Goal: Transaction & Acquisition: Purchase product/service

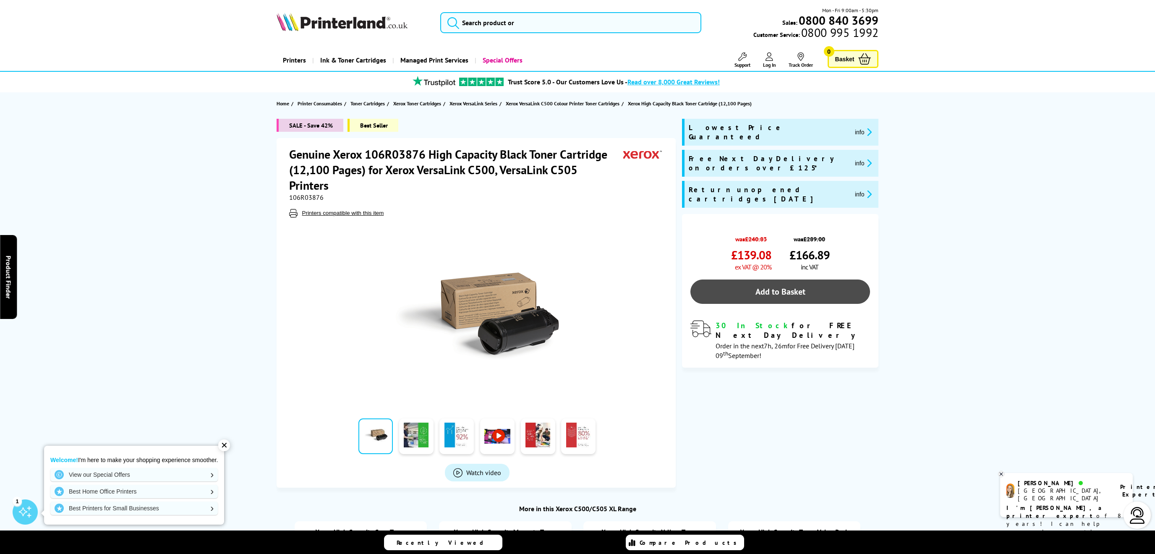
click at [791, 279] on link "Add to Basket" at bounding box center [780, 291] width 180 height 24
click at [853, 58] on span "Basket" at bounding box center [844, 58] width 19 height 11
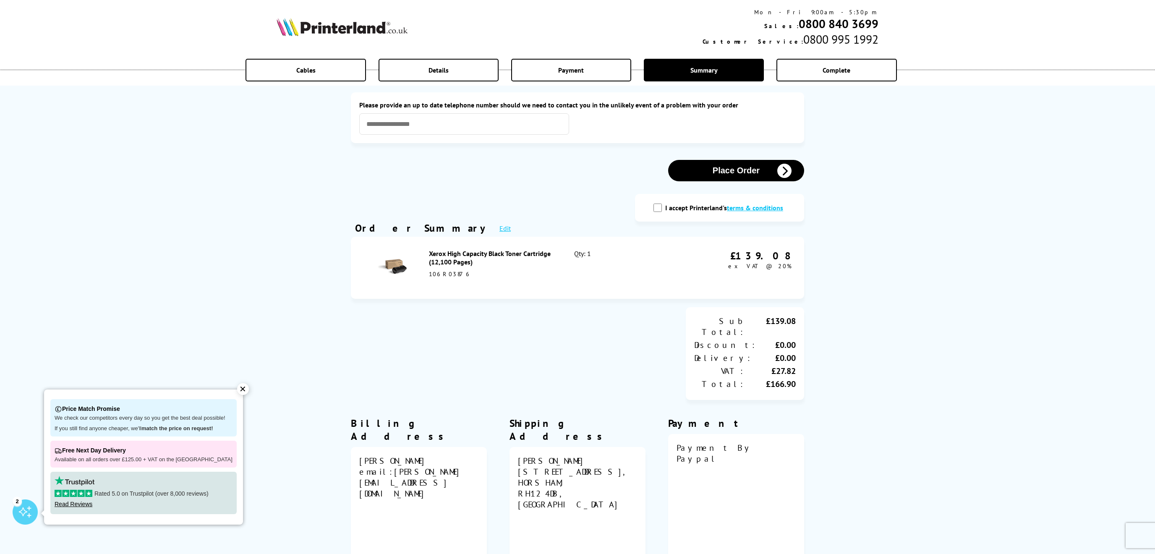
click at [658, 210] on input "I accept Printerland's terms & conditions" at bounding box center [657, 208] width 8 height 8
checkbox input "true"
click at [768, 168] on button "Place Order" at bounding box center [736, 170] width 136 height 21
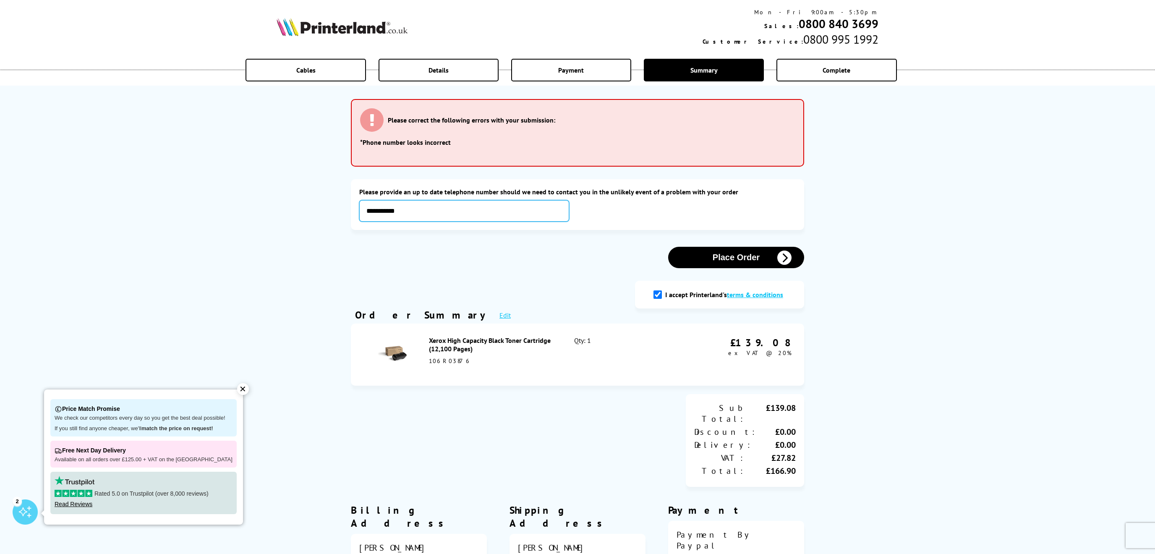
type input "**********"
click at [757, 252] on button "Place Order" at bounding box center [736, 257] width 136 height 21
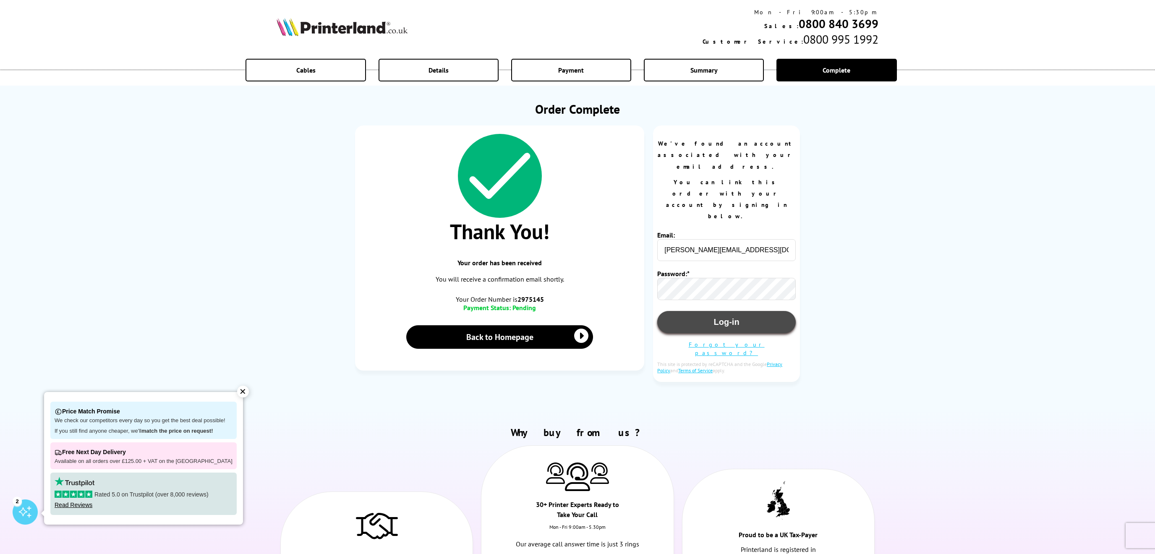
click at [730, 311] on button "Log-in" at bounding box center [726, 322] width 138 height 22
